Goal: Information Seeking & Learning: Learn about a topic

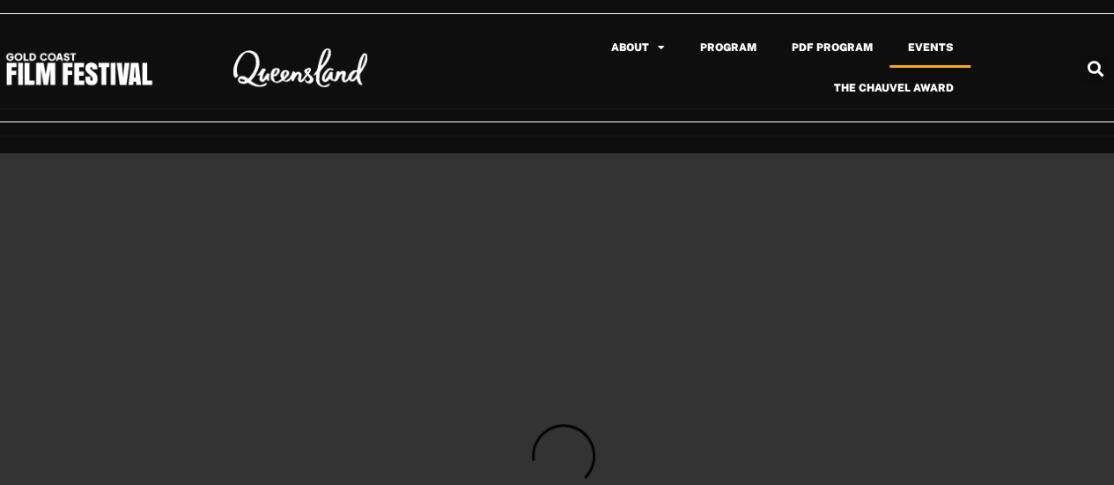
click at [927, 45] on link "Events" at bounding box center [929, 47] width 81 height 41
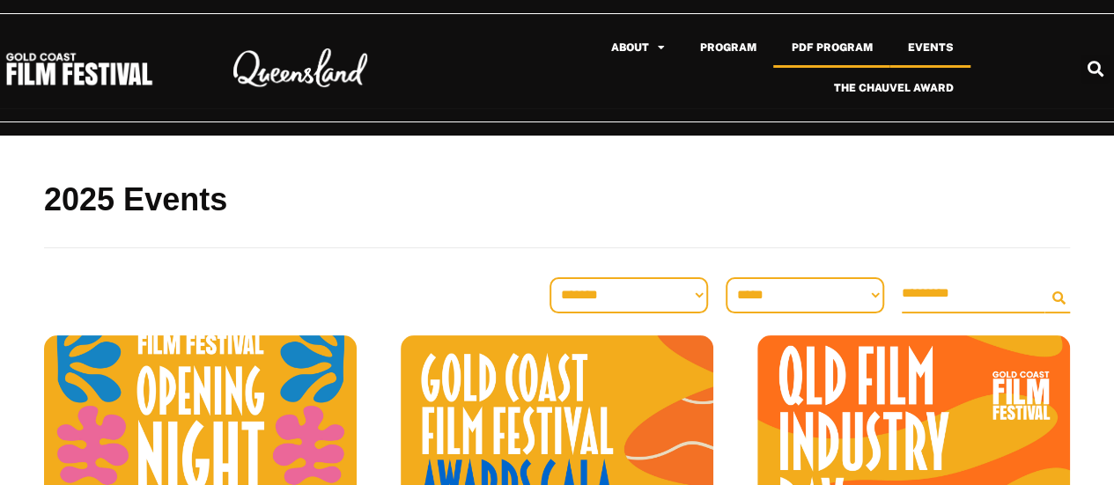
click at [796, 45] on link "PDF Program" at bounding box center [831, 47] width 116 height 41
click at [720, 40] on link "Program" at bounding box center [727, 47] width 92 height 41
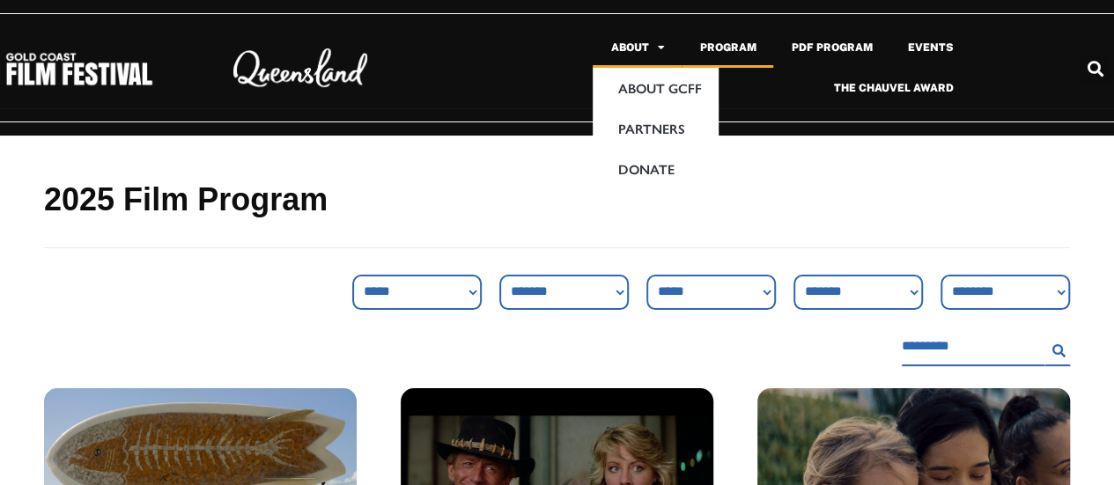
click at [647, 47] on link "About" at bounding box center [637, 47] width 89 height 41
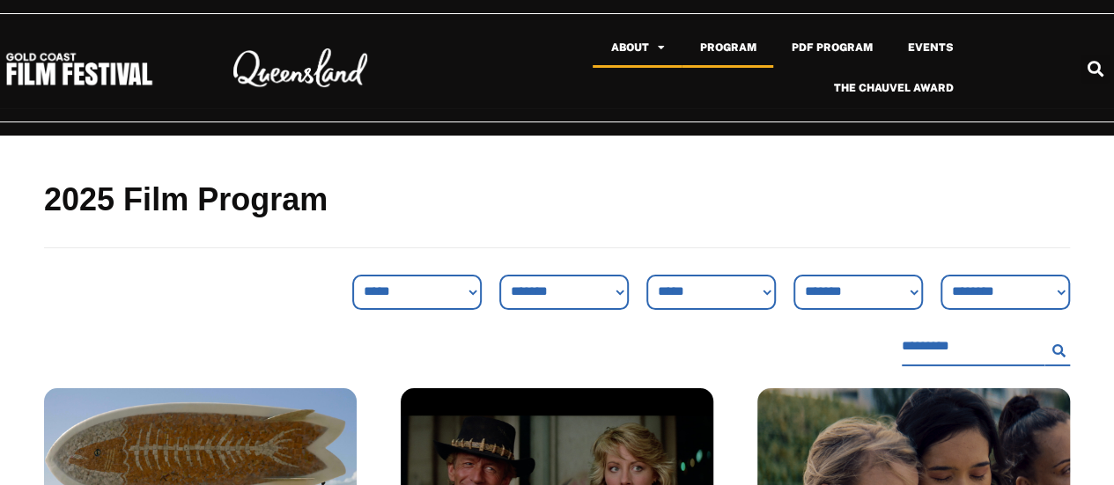
click at [664, 52] on span "Menu" at bounding box center [656, 47] width 16 height 28
click at [926, 46] on link "Events" at bounding box center [929, 47] width 81 height 41
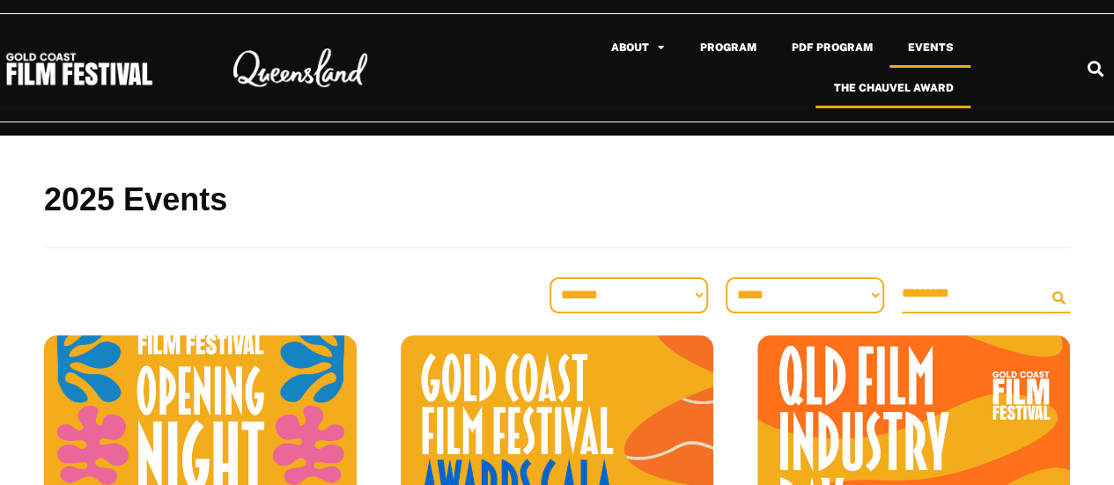
click at [917, 84] on link "The Chauvel Award" at bounding box center [892, 88] width 155 height 41
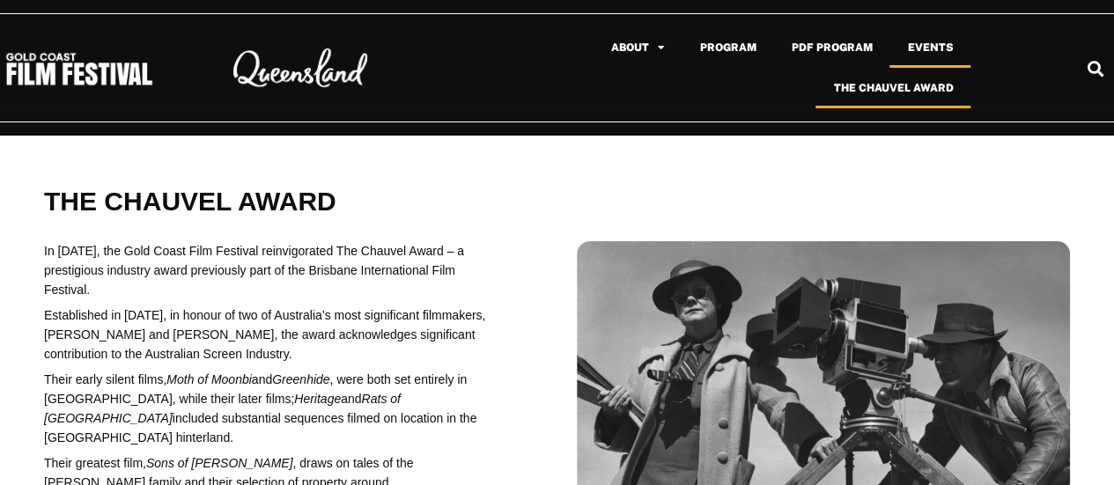
click at [914, 45] on link "Events" at bounding box center [929, 47] width 81 height 41
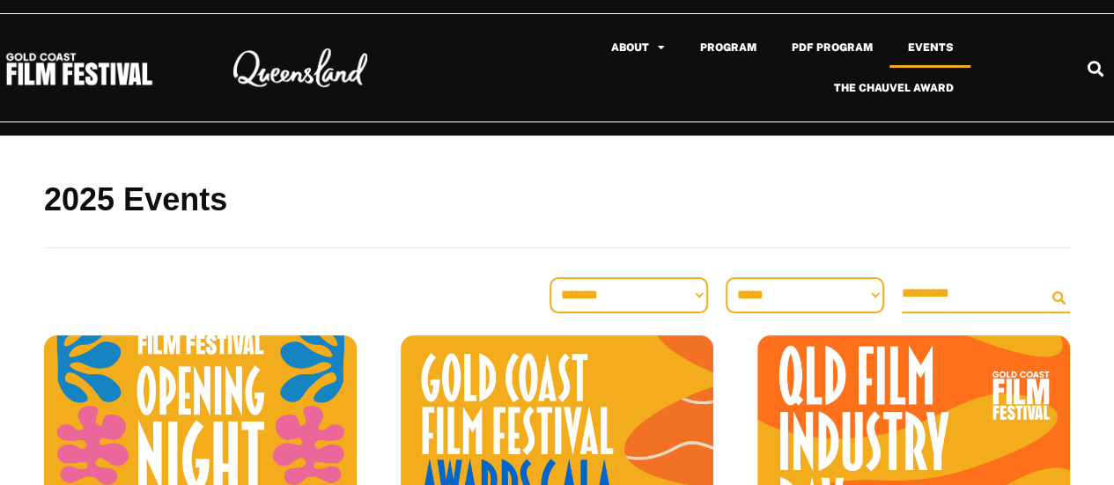
click at [751, 297] on select "**********" at bounding box center [804, 294] width 158 height 35
click at [914, 294] on input "Search Filter" at bounding box center [973, 294] width 143 height 39
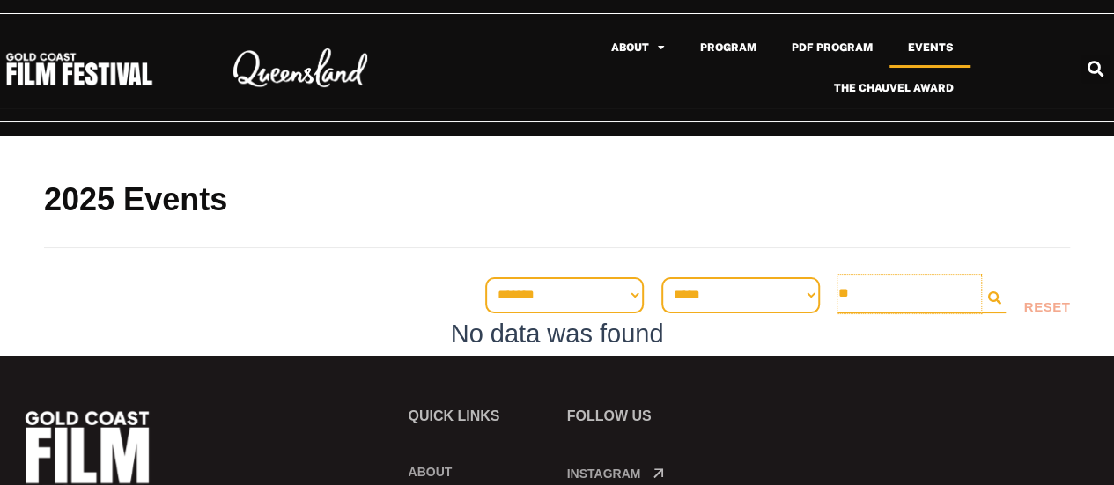
type input "*"
click at [758, 221] on div "2025 Events" at bounding box center [557, 205] width 1026 height 139
